Goal: Task Accomplishment & Management: Use online tool/utility

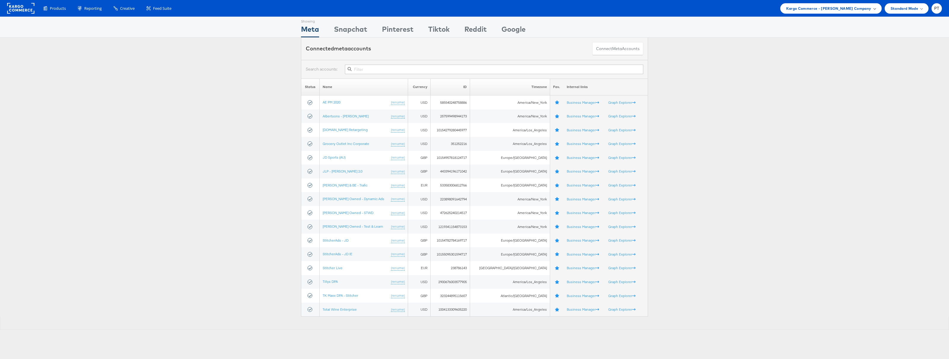
click at [846, 7] on span "Kargo Commerce - Paul Tobin Company" at bounding box center [828, 8] width 85 height 6
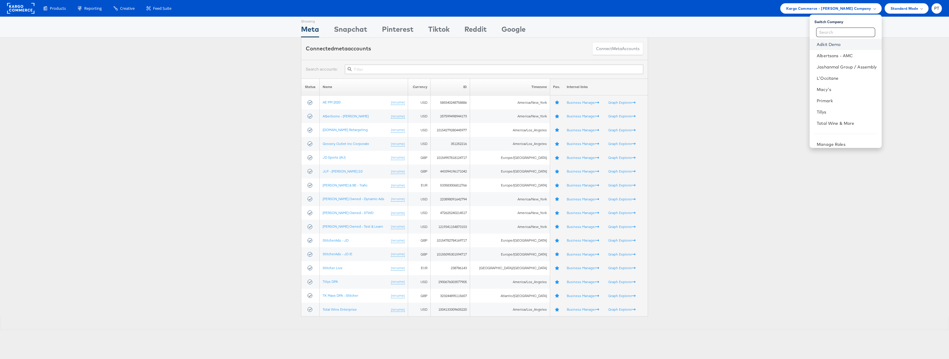
click at [834, 44] on link "Adkit Demo" at bounding box center [846, 44] width 60 height 6
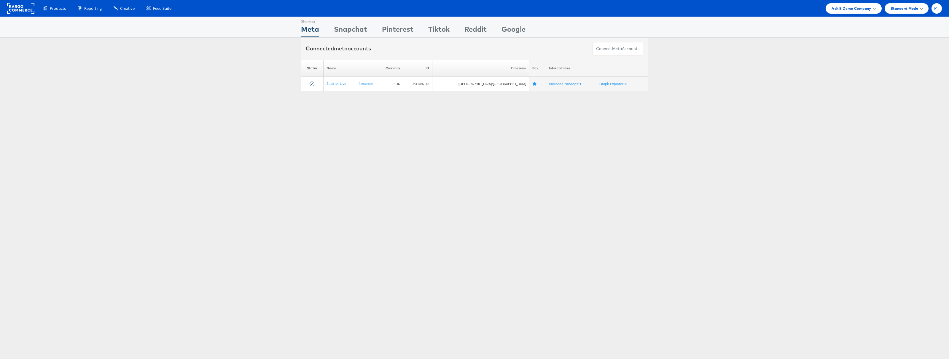
click at [937, 12] on div "PT" at bounding box center [936, 8] width 10 height 10
click at [911, 55] on link "Internal Dashboard" at bounding box center [911, 56] width 51 height 6
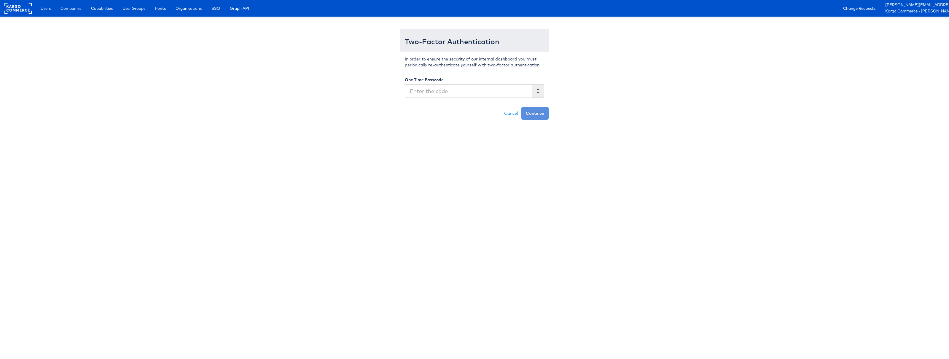
click at [472, 87] on input "text" at bounding box center [468, 91] width 127 height 14
type input "773085"
click at [521, 107] on button "Continue" at bounding box center [534, 113] width 27 height 13
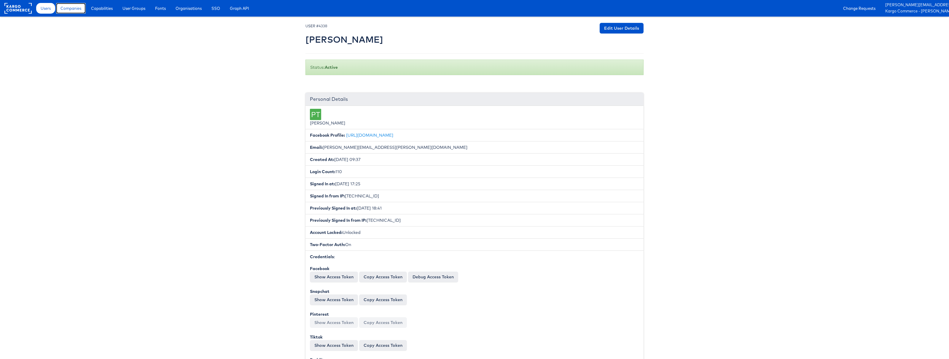
click at [67, 9] on span "Companies" at bounding box center [70, 8] width 21 height 6
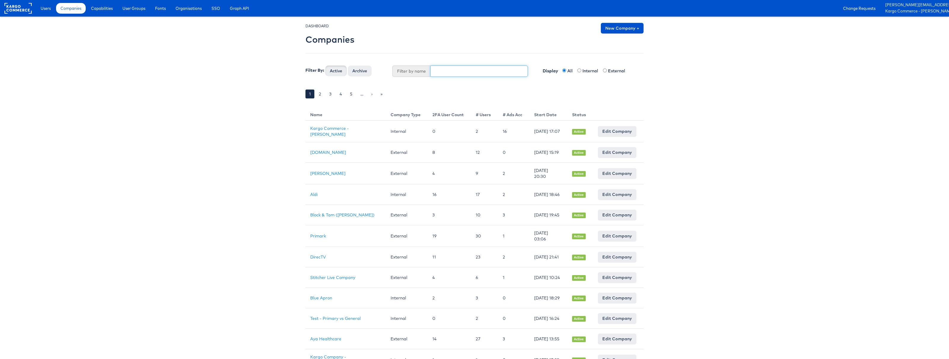
click at [470, 70] on input "text" at bounding box center [479, 71] width 98 height 11
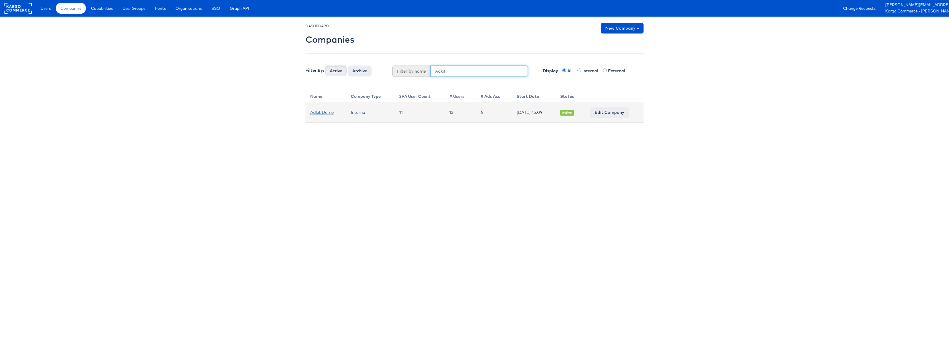
type input "Adkit"
click at [325, 112] on link "Adkit Demo" at bounding box center [321, 112] width 23 height 5
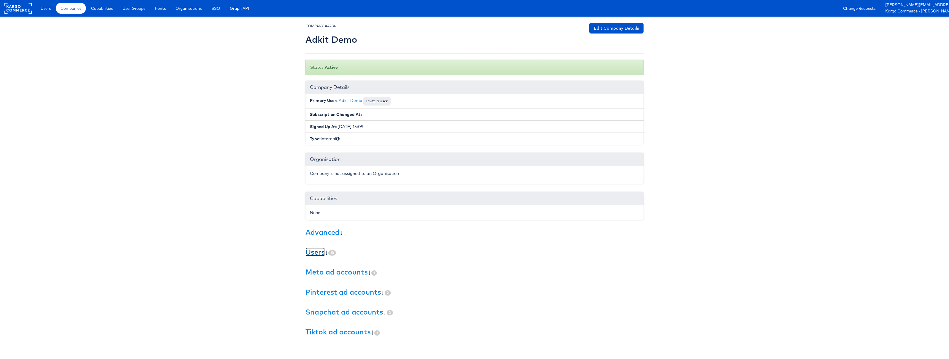
click at [316, 254] on link "Users" at bounding box center [314, 252] width 19 height 9
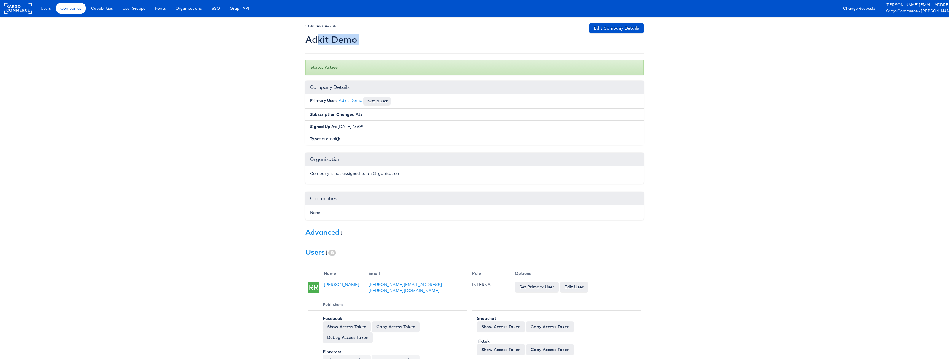
drag, startPoint x: 303, startPoint y: 41, endPoint x: 317, endPoint y: 40, distance: 13.4
drag, startPoint x: 355, startPoint y: 53, endPoint x: 355, endPoint y: 47, distance: 5.7
drag, startPoint x: 356, startPoint y: 40, endPoint x: 307, endPoint y: 40, distance: 48.9
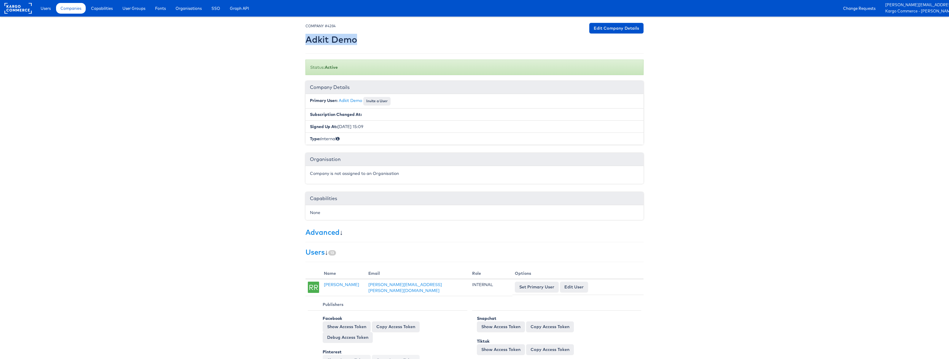
click at [307, 40] on h2 "Adkit Demo" at bounding box center [331, 40] width 52 height 10
copy h2 "Adkit Demo"
click at [106, 9] on span "Capabilities" at bounding box center [102, 8] width 22 height 6
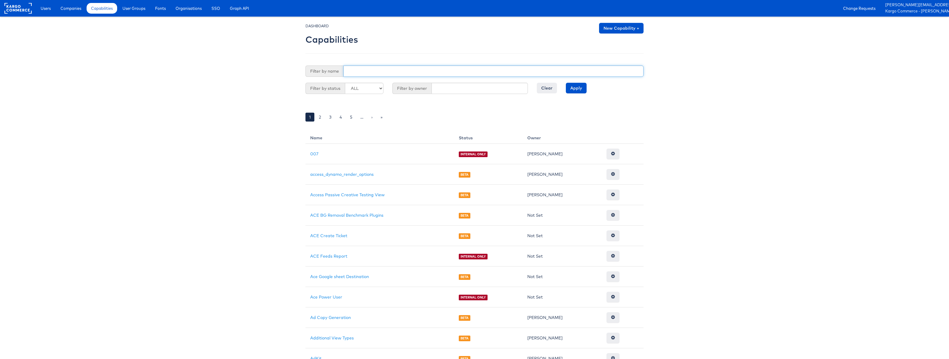
click at [362, 71] on input "text" at bounding box center [493, 71] width 300 height 11
type input "adkit_admin"
click at [580, 88] on input "Apply" at bounding box center [576, 88] width 21 height 11
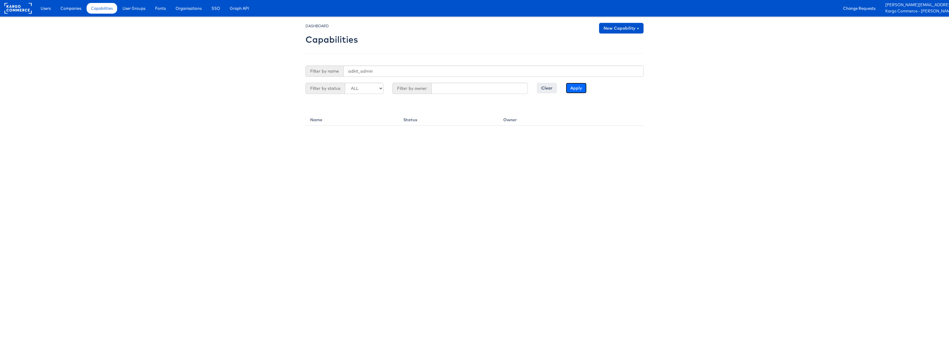
click at [575, 88] on input "Apply" at bounding box center [576, 88] width 21 height 11
click at [98, 10] on span "Capabilities" at bounding box center [102, 8] width 22 height 6
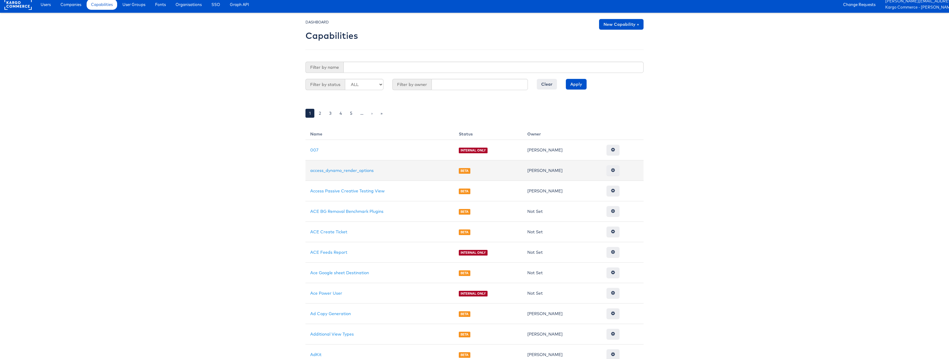
scroll to position [7, 0]
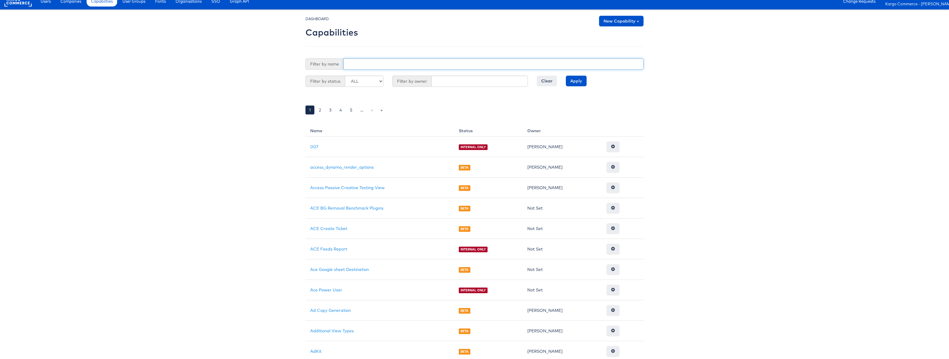
click at [369, 67] on input "text" at bounding box center [493, 63] width 300 height 11
type input "adkit_admin"
click at [566, 76] on input "Apply" at bounding box center [576, 81] width 21 height 11
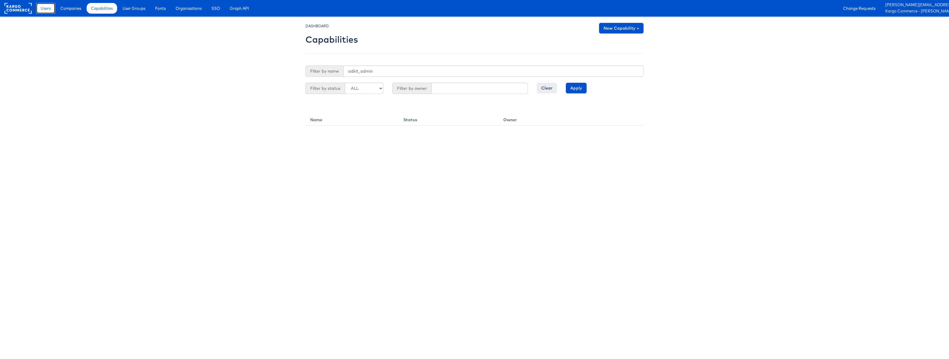
click at [39, 12] on link "Users" at bounding box center [45, 8] width 19 height 11
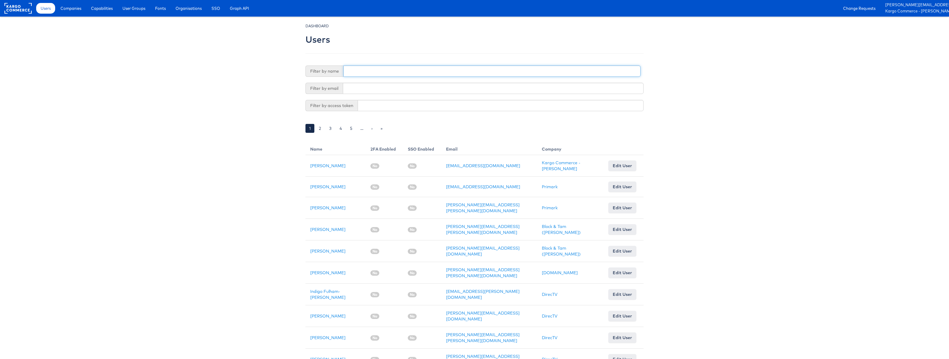
click at [365, 71] on input "text" at bounding box center [491, 71] width 297 height 11
type input "paul tobin"
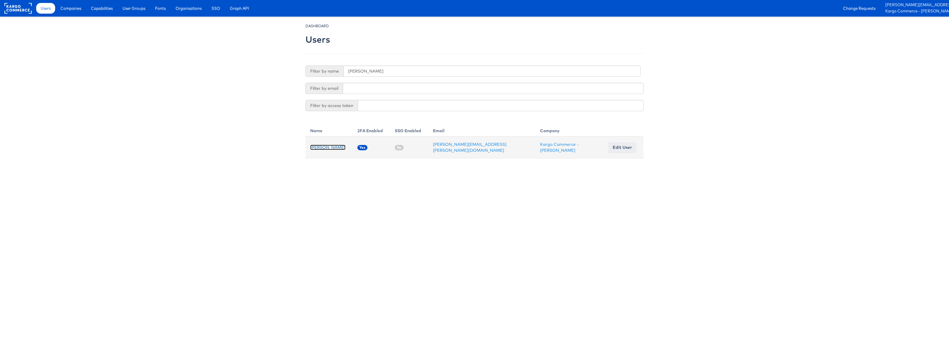
click at [319, 147] on link "[PERSON_NAME]" at bounding box center [327, 147] width 35 height 5
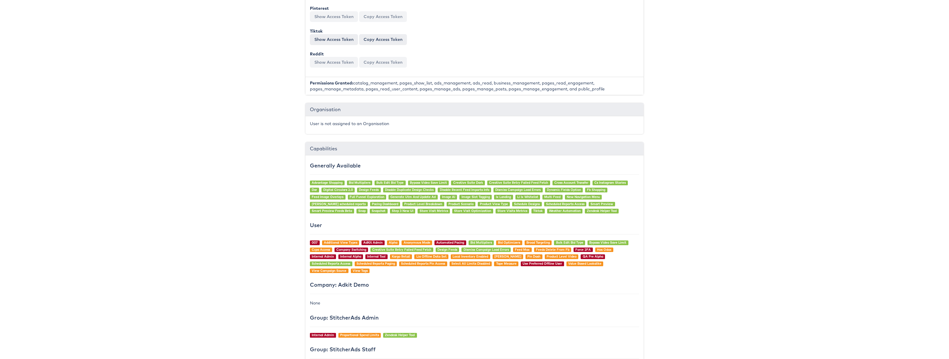
scroll to position [306, 0]
click at [372, 242] on link "AdKit Admin" at bounding box center [372, 242] width 19 height 4
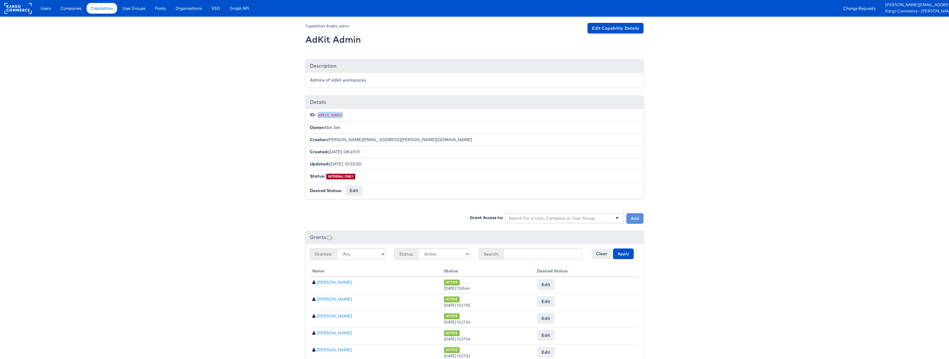
drag, startPoint x: 318, startPoint y: 115, endPoint x: 343, endPoint y: 115, distance: 24.3
click at [343, 115] on code "adkit_admin" at bounding box center [330, 115] width 27 height 5
drag, startPoint x: 306, startPoint y: 39, endPoint x: 356, endPoint y: 41, distance: 50.7
click at [356, 41] on h2 "AdKit Admin" at bounding box center [332, 40] width 55 height 10
click at [357, 41] on h2 "AdKit Admin" at bounding box center [332, 40] width 55 height 10
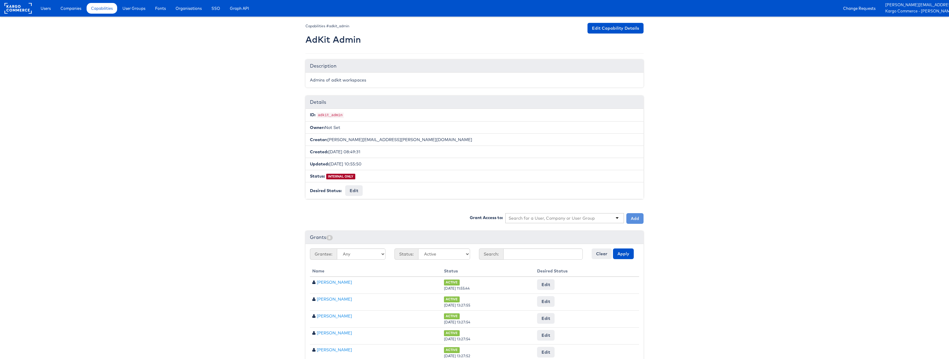
drag, startPoint x: 331, startPoint y: 51, endPoint x: 310, endPoint y: 42, distance: 22.5
click at [329, 50] on div "Capabilities #adkit_admin AdKit Admin Edit Capability Details Description Admin…" at bounding box center [474, 223] width 338 height 400
drag, startPoint x: 313, startPoint y: 39, endPoint x: 357, endPoint y: 41, distance: 43.9
click at [357, 41] on h2 "AdKit Admin" at bounding box center [332, 40] width 55 height 10
drag, startPoint x: 304, startPoint y: 40, endPoint x: 333, endPoint y: 45, distance: 29.2
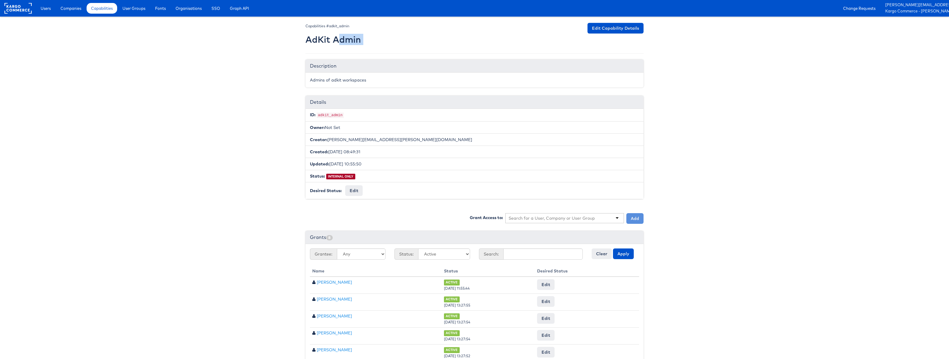
click at [336, 42] on div "Capabilities #adkit_admin AdKit Admin Edit Capability Details Description Admin…" at bounding box center [474, 227] width 347 height 408
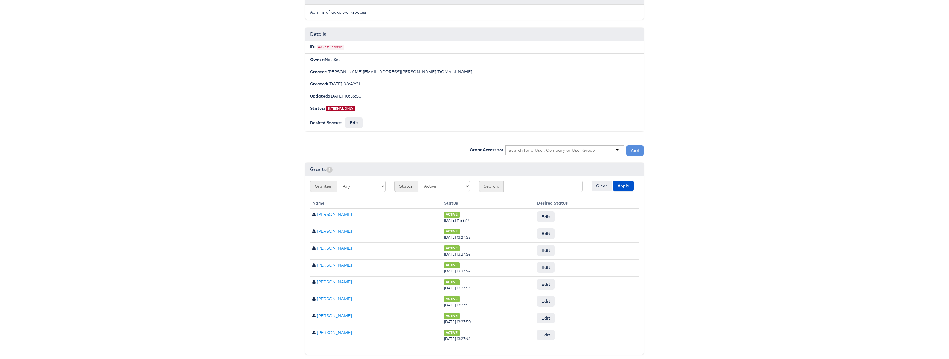
scroll to position [71, 0]
click at [571, 147] on input "text" at bounding box center [551, 147] width 87 height 6
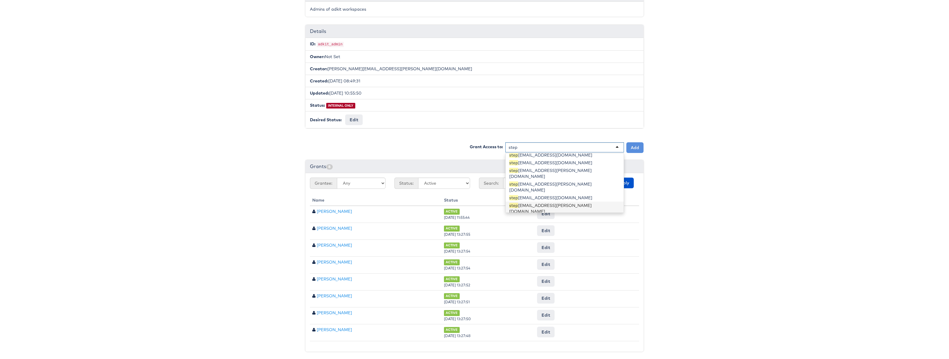
scroll to position [14, 0]
type input "step"
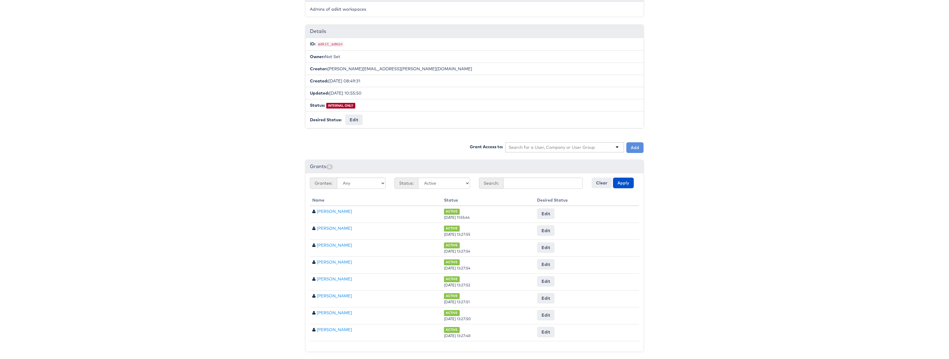
click at [247, 120] on body "Users Companies Capabilities User Groups Fonts Organisations SSO Graph API Chan…" at bounding box center [474, 144] width 949 height 431
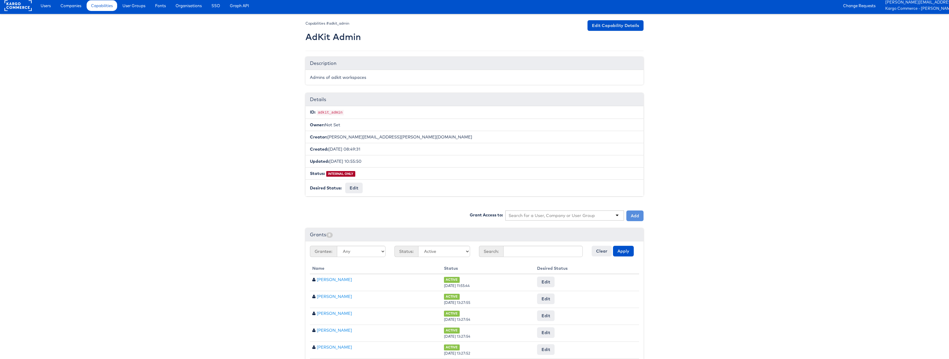
scroll to position [0, 0]
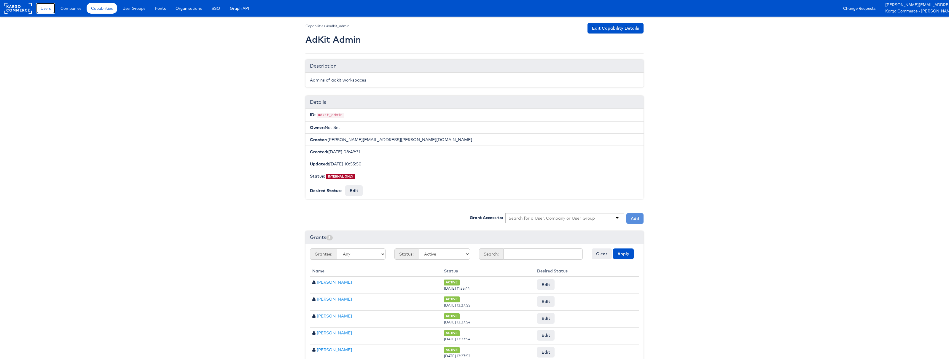
click at [48, 9] on span "Users" at bounding box center [46, 8] width 10 height 6
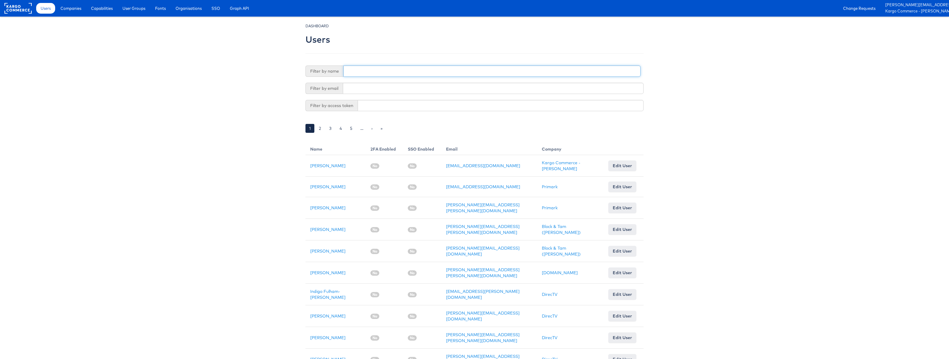
click at [381, 70] on input "text" at bounding box center [491, 71] width 297 height 11
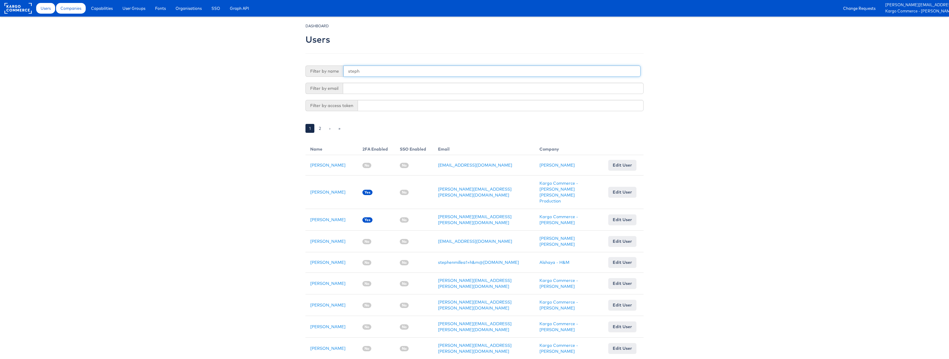
type input "steph"
click at [78, 10] on span "Companies" at bounding box center [70, 8] width 21 height 6
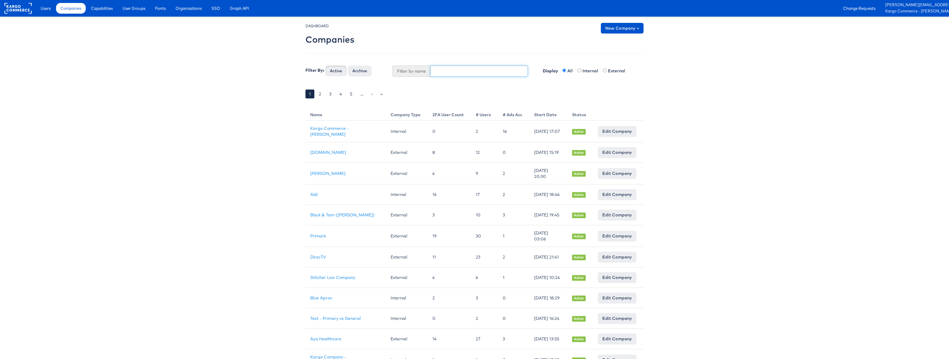
click at [459, 69] on input "text" at bounding box center [479, 71] width 98 height 11
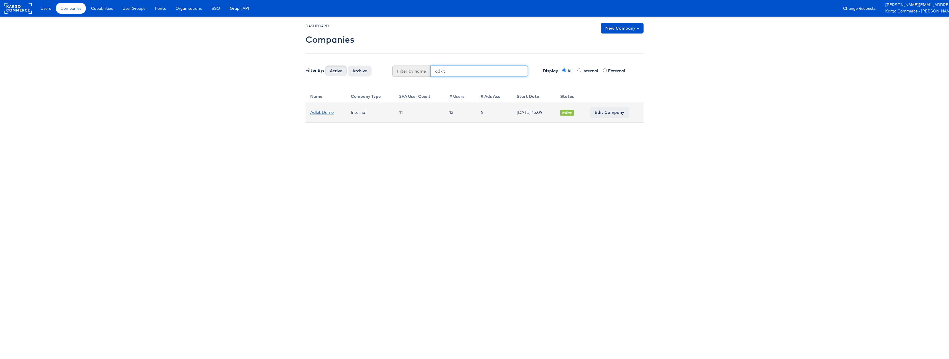
type input "adkit"
click at [328, 111] on link "Adkit Demo" at bounding box center [321, 112] width 23 height 5
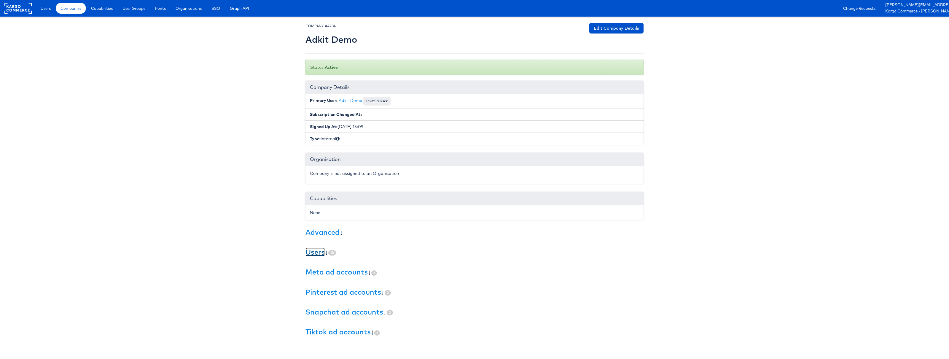
click at [319, 249] on link "Users" at bounding box center [314, 252] width 19 height 9
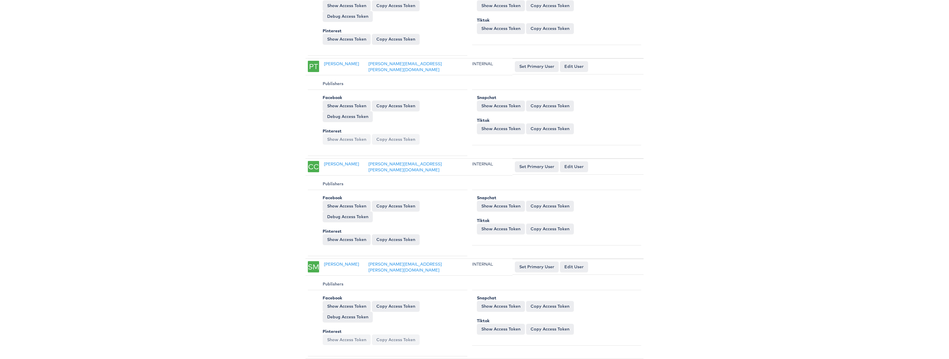
scroll to position [1271, 0]
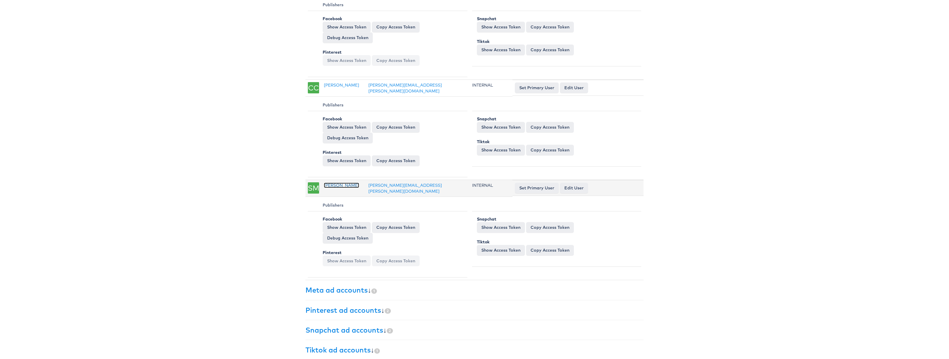
click at [337, 183] on link "[PERSON_NAME]" at bounding box center [341, 185] width 35 height 5
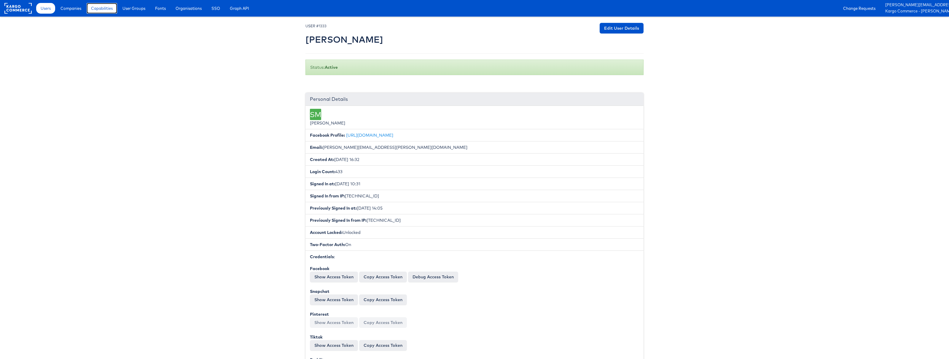
click at [103, 9] on span "Capabilities" at bounding box center [102, 8] width 22 height 6
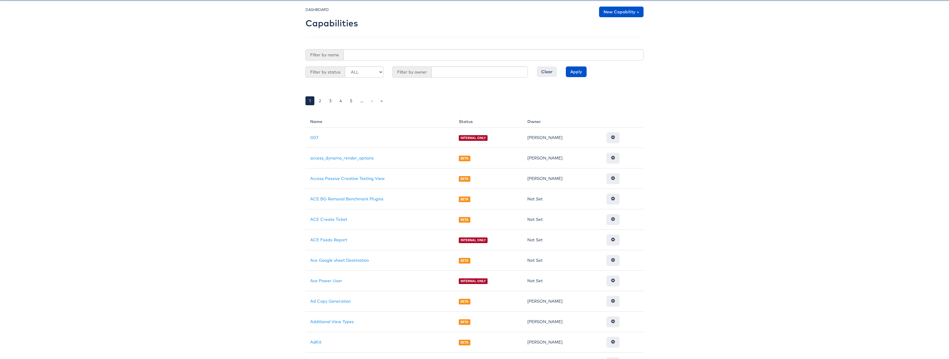
scroll to position [6, 0]
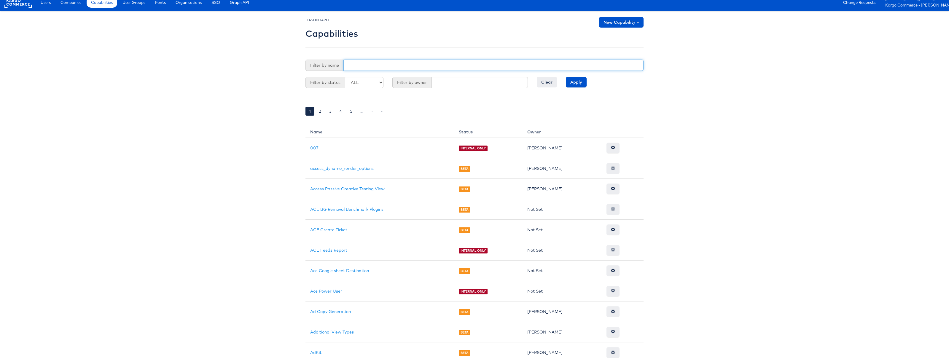
click at [357, 67] on input "text" at bounding box center [493, 65] width 300 height 11
type input "Adkit"
click at [566, 77] on input "Apply" at bounding box center [576, 82] width 21 height 11
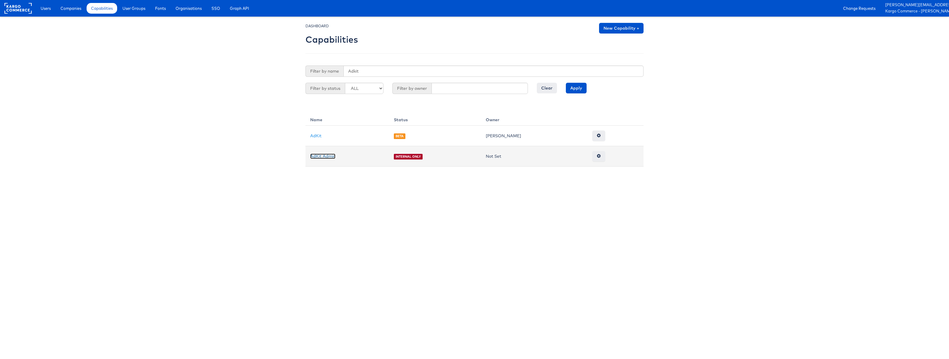
click at [327, 157] on link "AdKit Admin" at bounding box center [322, 156] width 25 height 5
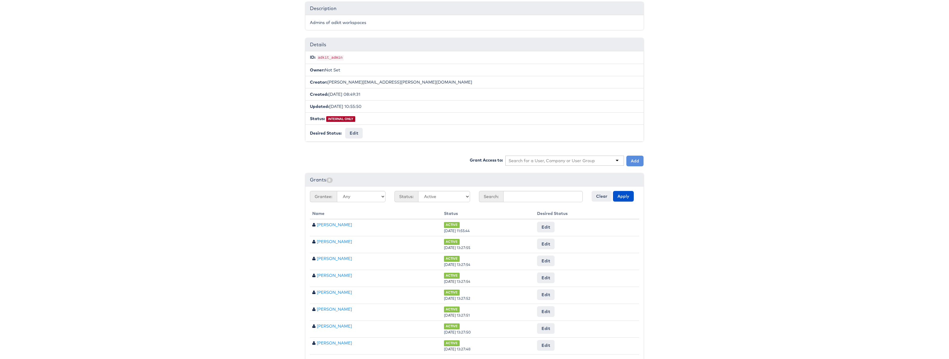
scroll to position [71, 0]
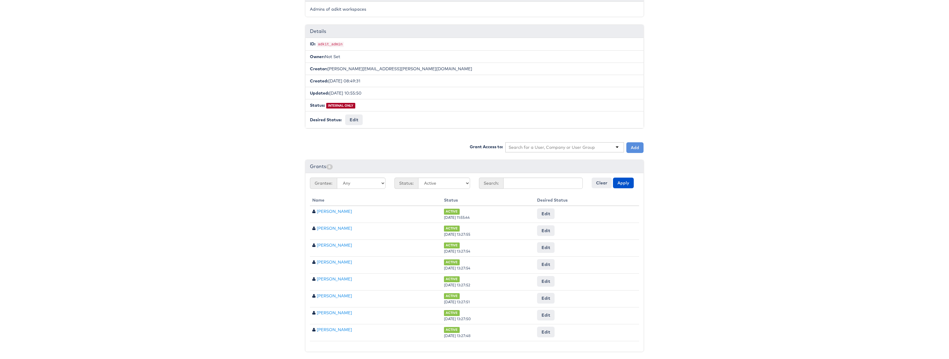
click at [549, 147] on input "text" at bounding box center [551, 147] width 87 height 6
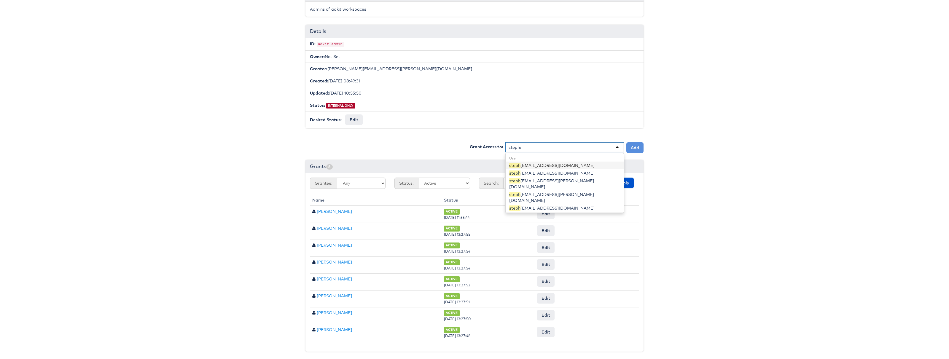
type input "[PERSON_NAME]"
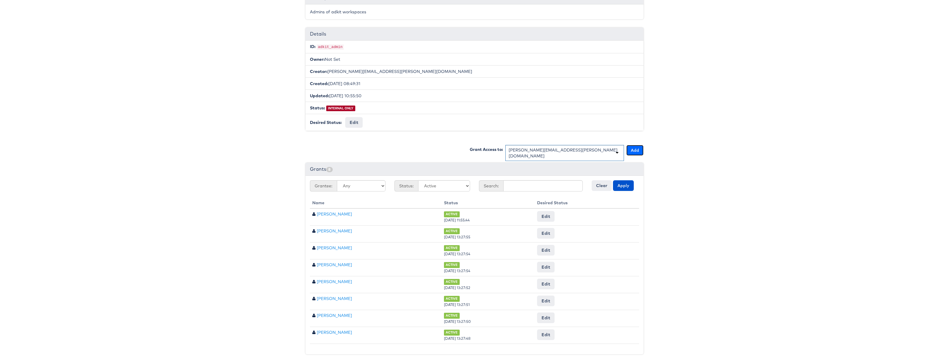
click at [636, 151] on button "Add" at bounding box center [634, 150] width 17 height 11
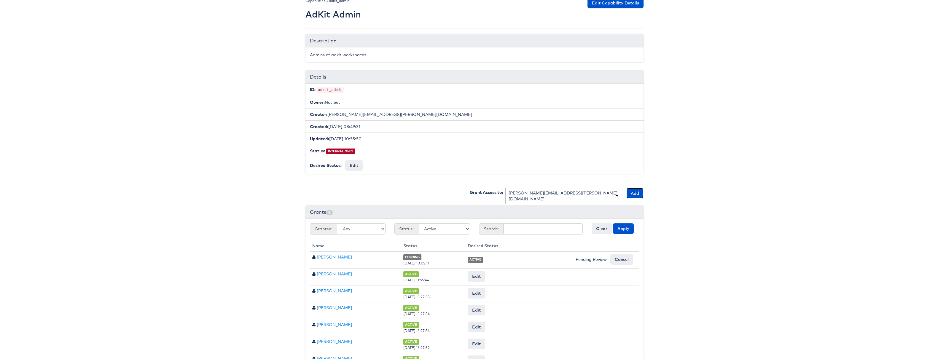
scroll to position [0, 0]
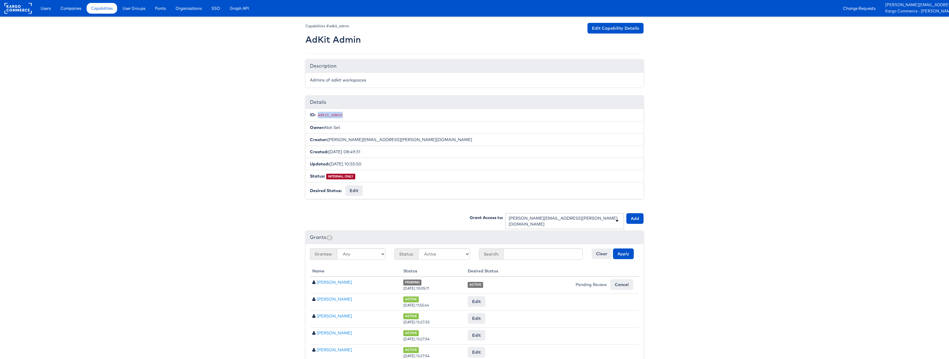
drag, startPoint x: 317, startPoint y: 114, endPoint x: 342, endPoint y: 115, distance: 24.9
click at [342, 115] on code "adkit_admin" at bounding box center [330, 115] width 27 height 5
copy code "adkit_admin"
click at [269, 159] on body "Users Companies Capabilities User Groups Fonts Organisations SSO Graph API Chan…" at bounding box center [474, 224] width 949 height 448
